Goal: Submit feedback/report problem: Submit feedback/report problem

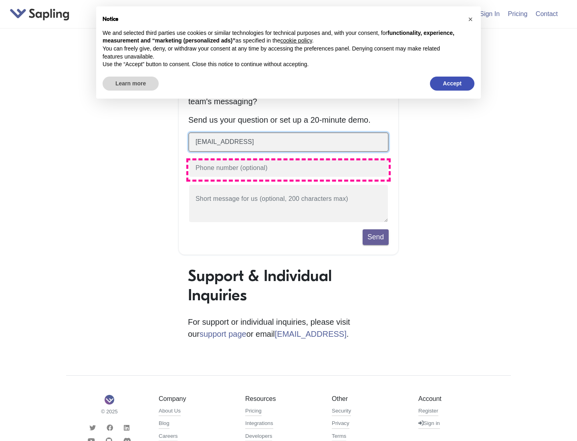
type input "zxie@sapling.ai"
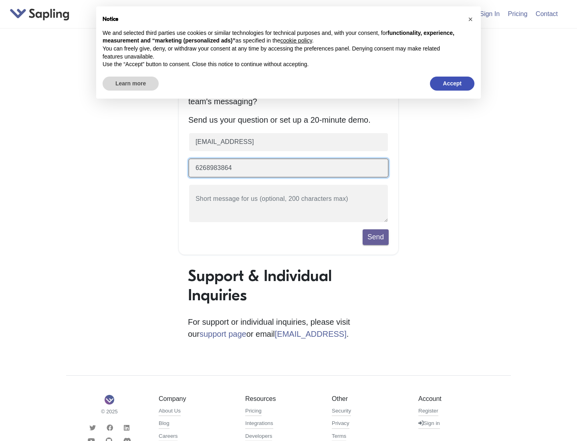
type input "6268983864"
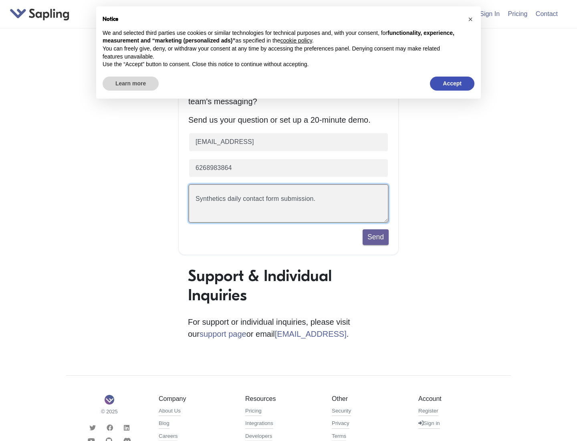
scroll to position [18, 0]
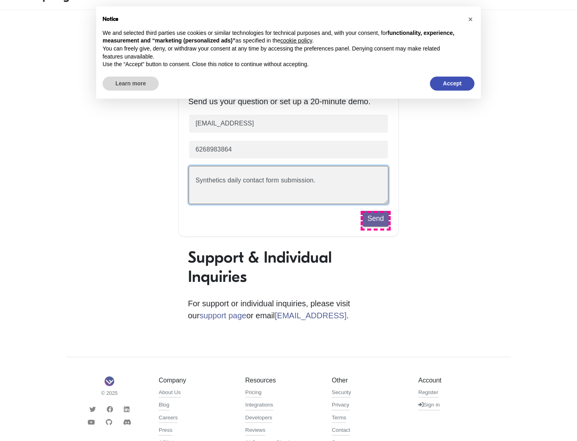
type textarea "Synthetics daily contact form submission."
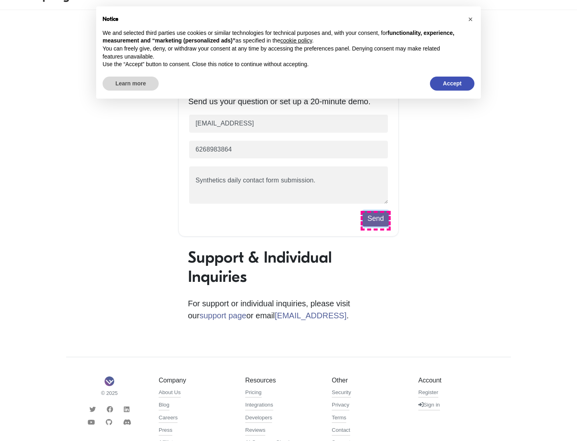
click at [376, 221] on button "Send" at bounding box center [376, 218] width 26 height 15
